Goal: Task Accomplishment & Management: Manage account settings

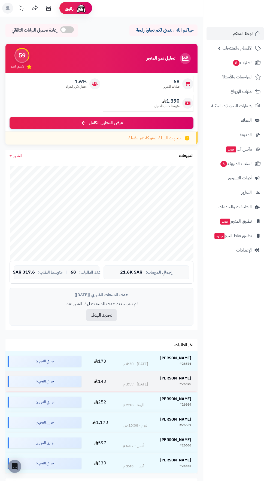
click at [183, 376] on strong "[PERSON_NAME]" at bounding box center [175, 378] width 31 height 6
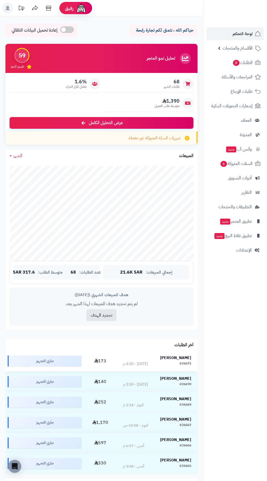
click at [178, 358] on strong "[PERSON_NAME]" at bounding box center [175, 358] width 31 height 6
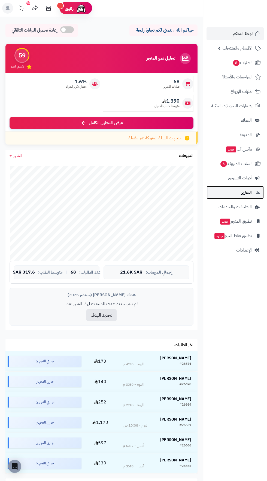
click at [247, 190] on span "التقارير" at bounding box center [246, 193] width 11 height 8
click at [249, 176] on span "أدوات التسويق" at bounding box center [240, 178] width 24 height 8
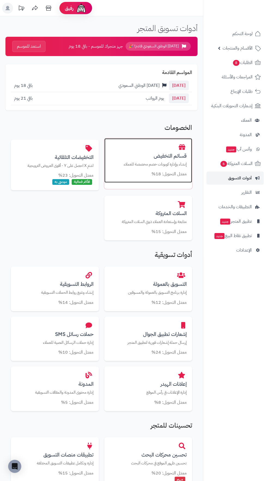
click at [171, 166] on p "إنشاء وإدارة كوبونات خصم مخصصة للعملاء" at bounding box center [148, 164] width 77 height 6
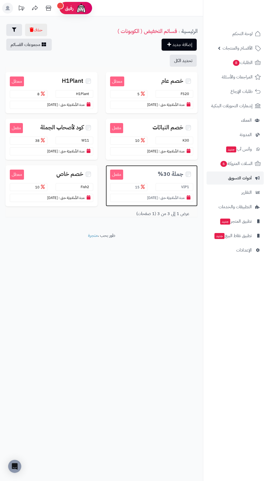
click at [164, 173] on span "جملة 30%" at bounding box center [171, 174] width 26 height 6
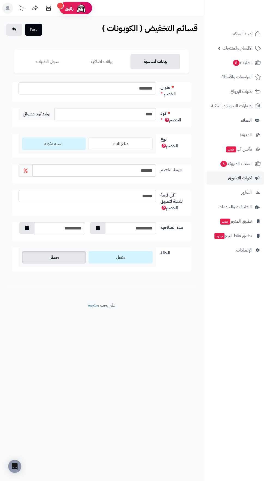
click at [66, 253] on label "معطل" at bounding box center [54, 257] width 64 height 13
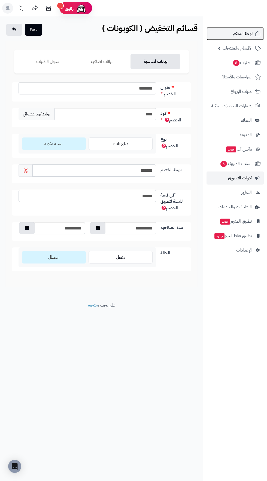
click at [239, 31] on span "لوحة التحكم" at bounding box center [242, 34] width 20 height 8
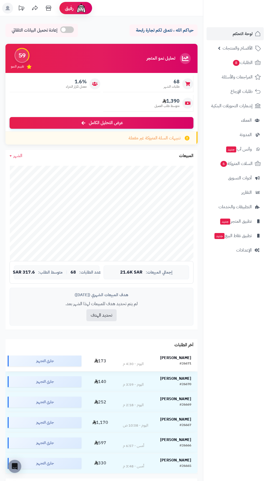
click at [180, 358] on strong "Salman Ahmed" at bounding box center [175, 358] width 31 height 6
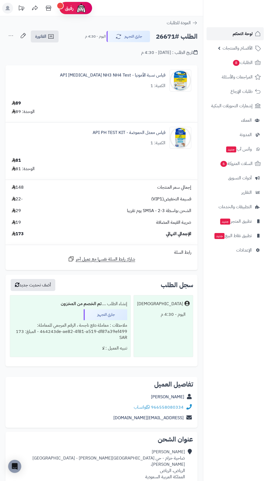
click at [240, 31] on span "لوحة التحكم" at bounding box center [242, 34] width 20 height 8
